Goal: Complete application form: Complete application form

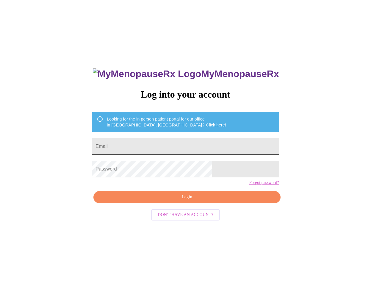
click at [135, 147] on input "Email" at bounding box center [185, 146] width 187 height 17
click at [137, 147] on input "Email" at bounding box center [185, 146] width 187 height 17
click at [152, 146] on input "Email" at bounding box center [185, 146] width 187 height 17
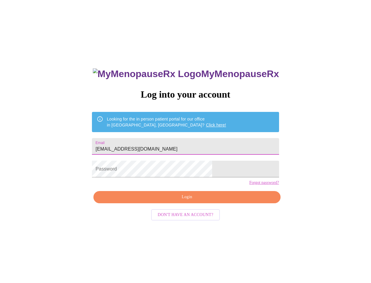
type input "[EMAIL_ADDRESS][DOMAIN_NAME]"
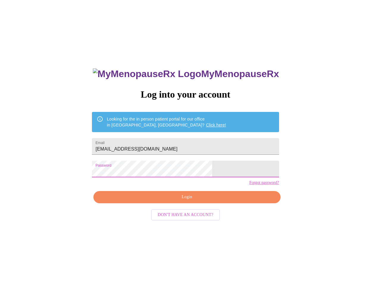
click at [157, 201] on span "Login" at bounding box center [186, 196] width 173 height 7
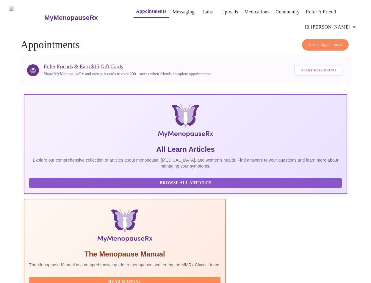
scroll to position [51, 0]
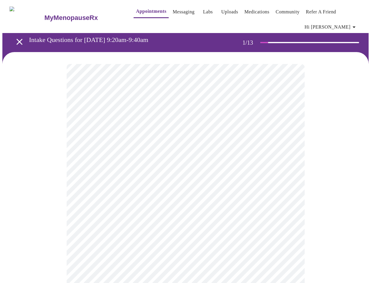
click at [170, 141] on body "MyMenopauseRx Appointments Messaging Labs Uploads Medications Community Refer a…" at bounding box center [185, 277] width 366 height 551
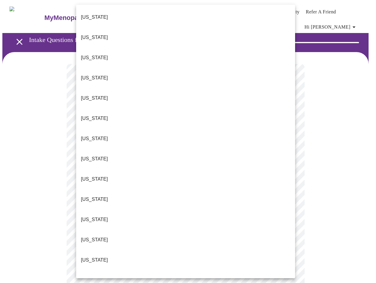
click at [111, 270] on li "[US_STATE]" at bounding box center [185, 280] width 219 height 20
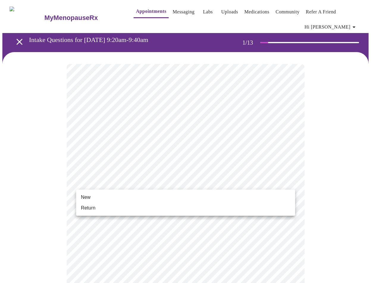
click at [166, 182] on body "MyMenopauseRx Appointments Messaging Labs Uploads Medications Community Refer a…" at bounding box center [187, 276] width 371 height 548
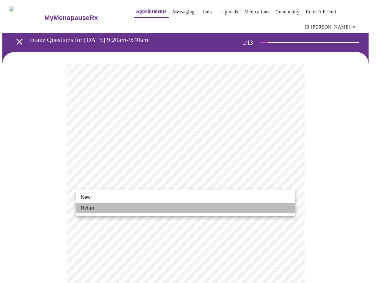
click at [110, 205] on li "Return" at bounding box center [185, 207] width 219 height 11
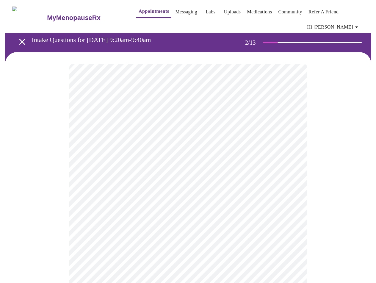
click at [184, 133] on body "MyMenopauseRx Appointments Messaging Labs Uploads Medications Community Refer a…" at bounding box center [185, 185] width 366 height 366
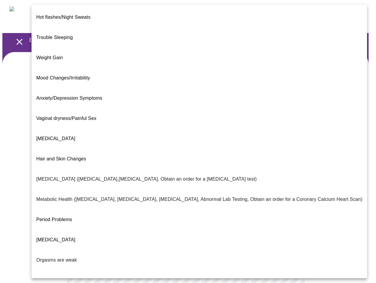
click at [73, 209] on li "Period Problems" at bounding box center [199, 219] width 335 height 20
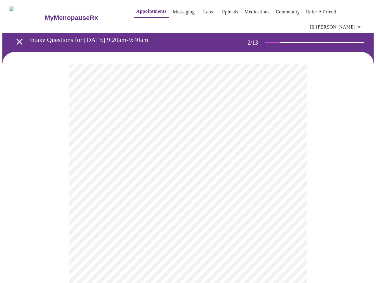
click at [189, 192] on body "MyMenopauseRx Appointments Messaging Labs Uploads Medications Community Refer a…" at bounding box center [187, 183] width 371 height 362
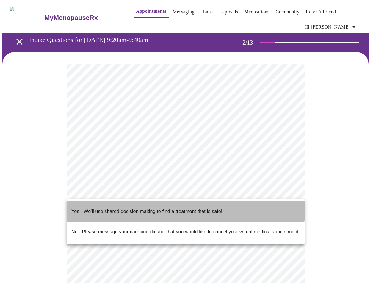
click at [178, 208] on p "Yes - We'll use shared decision making to find a treatment that is safe!" at bounding box center [146, 211] width 151 height 7
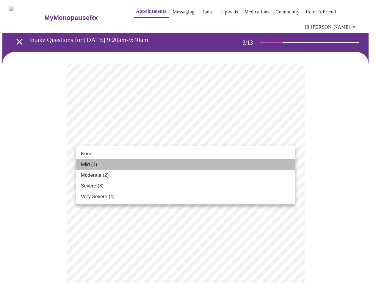
click at [125, 165] on li "Mild (1)" at bounding box center [185, 164] width 219 height 11
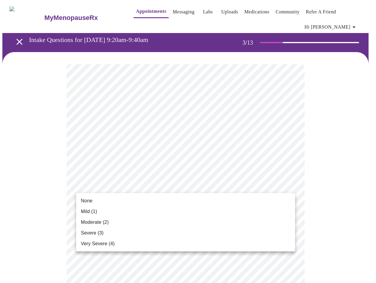
click at [136, 208] on li "Mild (1)" at bounding box center [185, 211] width 219 height 11
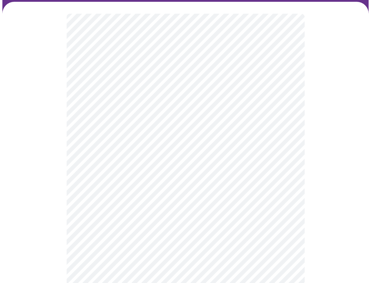
scroll to position [51, 0]
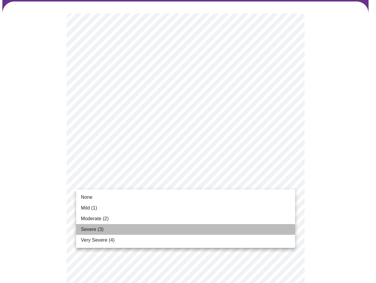
click at [108, 227] on li "Severe (3)" at bounding box center [185, 229] width 219 height 11
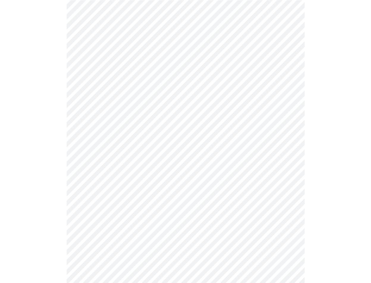
scroll to position [152, 0]
click at [152, 131] on body "MyMenopauseRx Appointments Messaging Labs Uploads Medications Community Refer a…" at bounding box center [185, 238] width 366 height 774
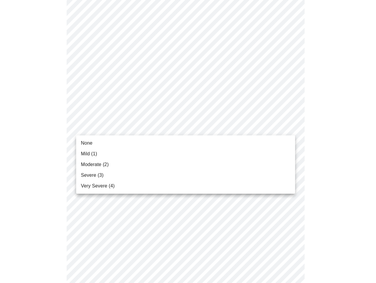
click at [127, 154] on li "Mild (1)" at bounding box center [185, 153] width 219 height 11
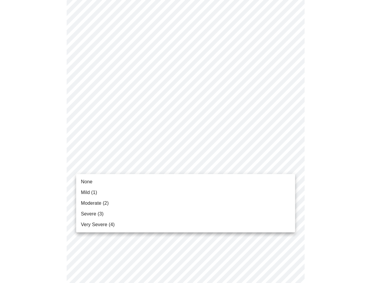
click at [142, 164] on body "MyMenopauseRx Appointments Messaging Labs Uploads Medications Community Refer a…" at bounding box center [187, 234] width 371 height 766
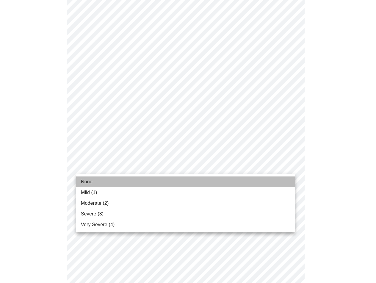
click at [131, 182] on li "None" at bounding box center [185, 181] width 219 height 11
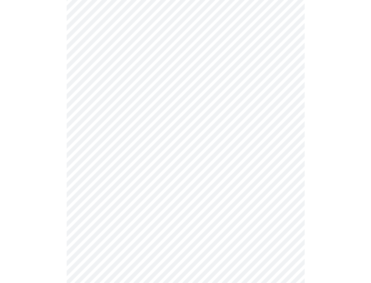
scroll to position [202, 0]
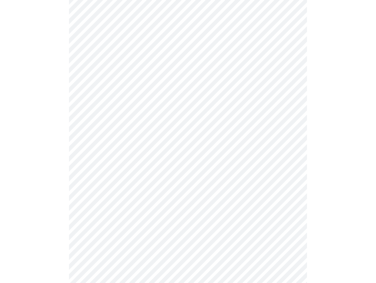
click at [132, 156] on body "MyMenopauseRx Appointments Messaging Labs Uploads Medications Community Refer a…" at bounding box center [187, 179] width 371 height 758
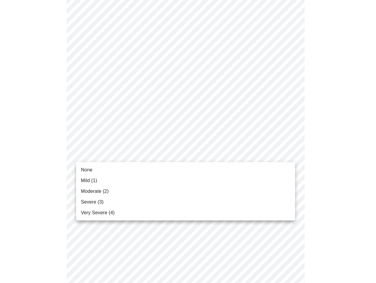
click at [120, 180] on li "Mild (1)" at bounding box center [185, 180] width 219 height 11
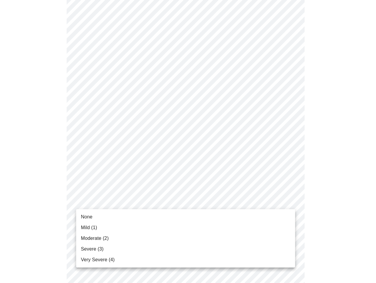
click at [129, 205] on body "MyMenopauseRx Appointments Messaging Labs Uploads Medications Community Refer a…" at bounding box center [187, 174] width 371 height 749
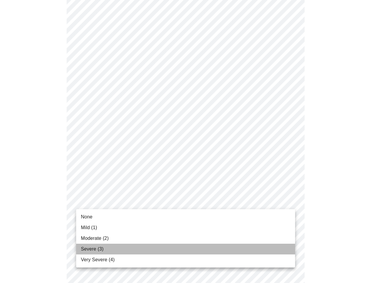
click at [117, 250] on li "Severe (3)" at bounding box center [185, 248] width 219 height 11
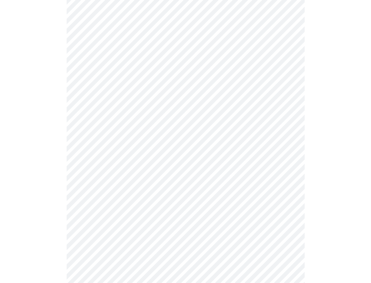
scroll to position [253, 0]
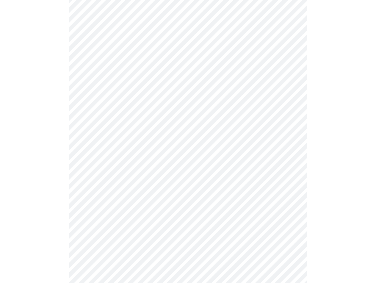
click at [100, 203] on body "MyMenopauseRx Appointments Messaging Labs Uploads Medications Community Refer a…" at bounding box center [187, 120] width 371 height 741
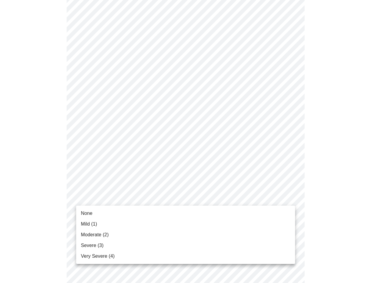
click at [98, 214] on li "None" at bounding box center [185, 213] width 219 height 11
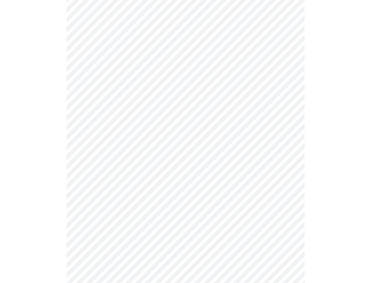
scroll to position [303, 0]
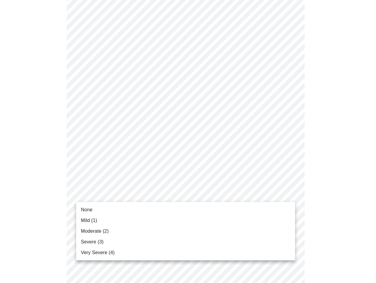
click at [121, 197] on body "MyMenopauseRx Appointments Messaging Labs Uploads Medications Community Refer a…" at bounding box center [187, 65] width 371 height 733
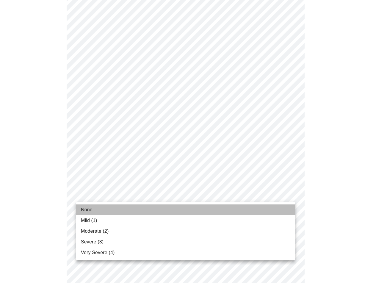
click at [116, 210] on li "None" at bounding box center [185, 209] width 219 height 11
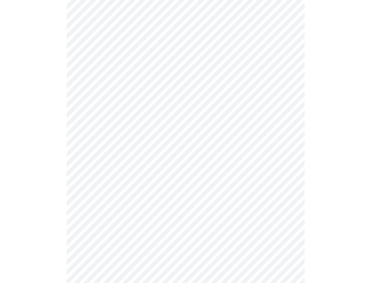
scroll to position [354, 0]
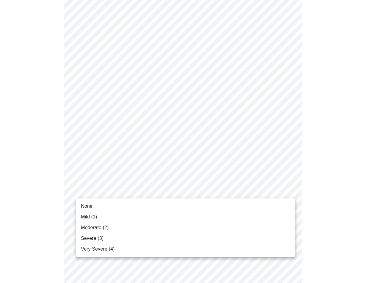
click at [101, 191] on body "MyMenopauseRx Appointments Messaging Labs Uploads Medications Community Refer a…" at bounding box center [185, 11] width 366 height 724
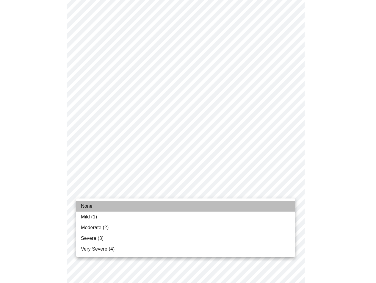
click at [97, 205] on li "None" at bounding box center [185, 206] width 219 height 11
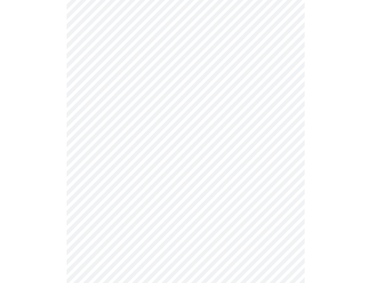
scroll to position [404, 0]
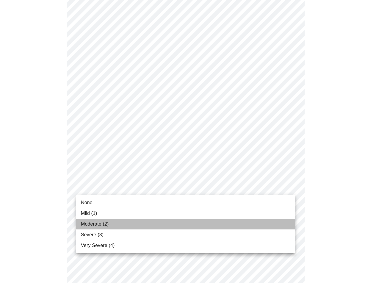
click at [102, 225] on span "Moderate (2)" at bounding box center [95, 223] width 28 height 7
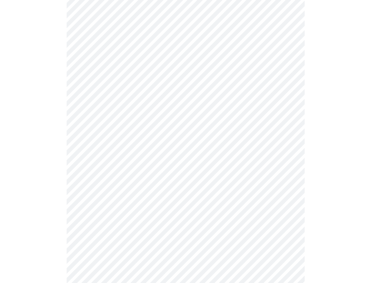
scroll to position [152, 0]
click at [165, 198] on body "MyMenopauseRx Appointments Messaging Labs Uploads Medications Community Refer a…" at bounding box center [185, 136] width 366 height 571
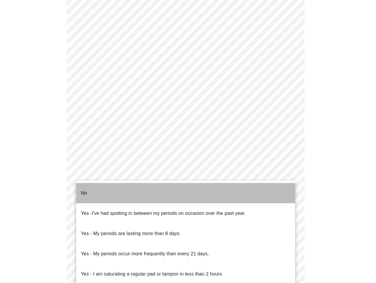
click at [91, 193] on li "No" at bounding box center [185, 193] width 219 height 20
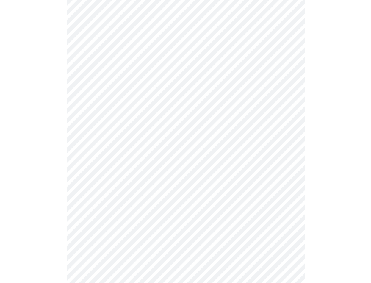
scroll to position [202, 0]
click at [159, 189] on body "MyMenopauseRx Appointments Messaging Labs Uploads Medications Community Refer a…" at bounding box center [185, 84] width 366 height 568
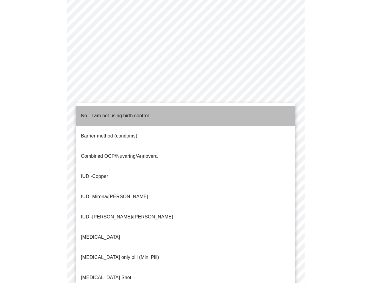
click at [123, 112] on p "No - I am not using birth control." at bounding box center [115, 115] width 69 height 7
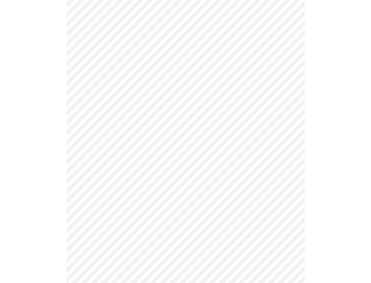
scroll to position [253, 0]
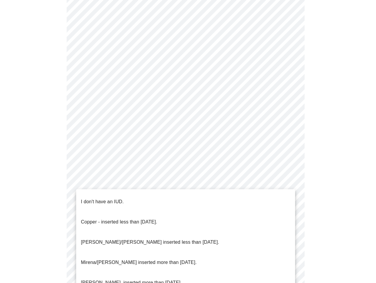
click at [115, 182] on body "MyMenopauseRx Appointments Messaging Labs Uploads Medications Community Refer a…" at bounding box center [187, 32] width 371 height 564
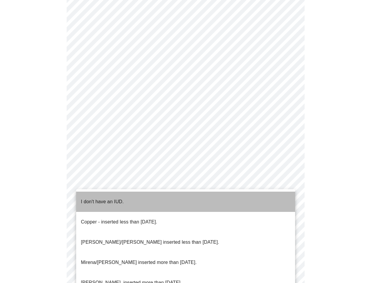
click at [109, 198] on p "I don't have an IUD." at bounding box center [102, 201] width 43 height 7
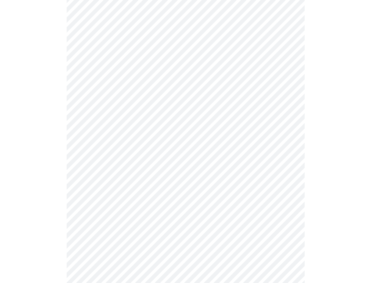
click at [115, 228] on body "MyMenopauseRx Appointments Messaging Labs Uploads Medications Community Refer a…" at bounding box center [185, 30] width 366 height 560
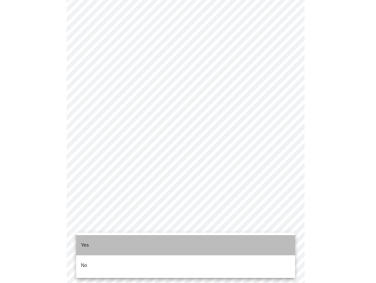
click at [111, 243] on li "Yes" at bounding box center [185, 245] width 219 height 20
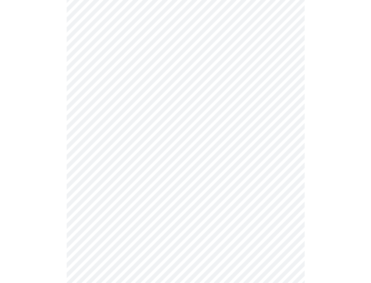
scroll to position [0, 0]
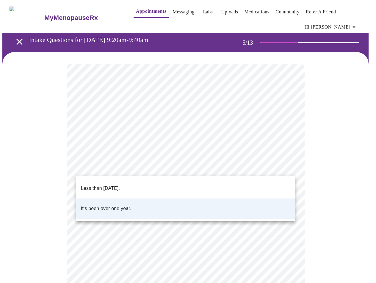
click at [172, 169] on body "MyMenopauseRx Appointments Messaging Labs Uploads Medications Community Refer a…" at bounding box center [187, 198] width 371 height 393
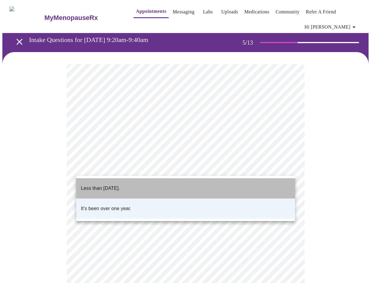
click at [168, 187] on li "Less than [DATE]." at bounding box center [185, 188] width 219 height 20
